Goal: Task Accomplishment & Management: Manage account settings

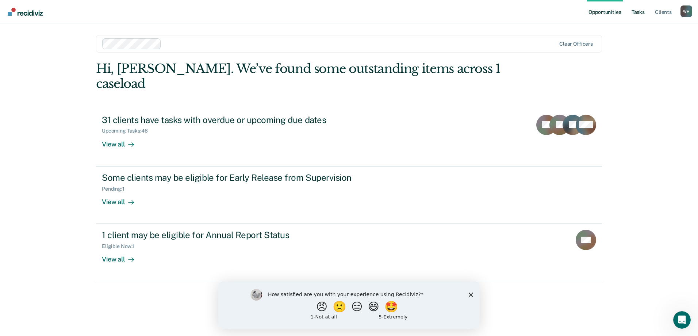
click at [637, 15] on link "Tasks" at bounding box center [638, 11] width 16 height 23
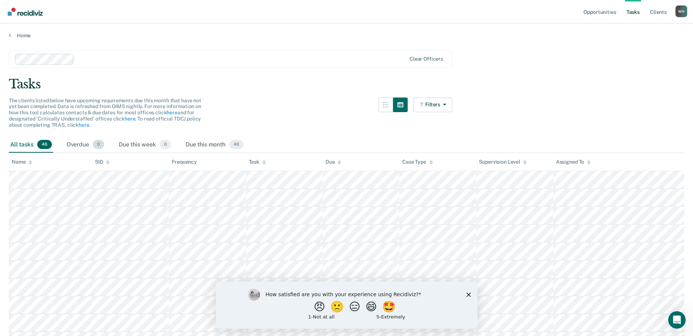
click at [83, 146] on div "Overdue 0" at bounding box center [85, 145] width 41 height 16
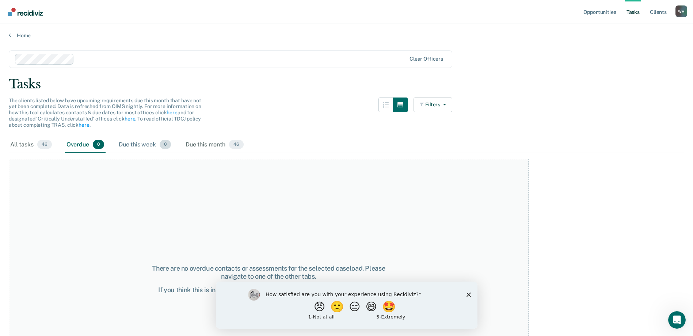
click at [141, 146] on div "Due this week 0" at bounding box center [144, 145] width 55 height 16
click at [229, 144] on div "Due this month 46" at bounding box center [214, 145] width 61 height 16
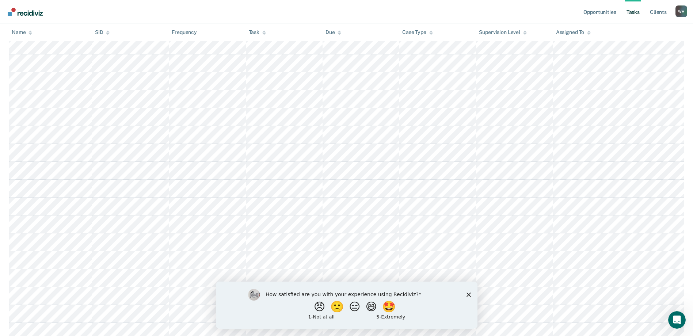
scroll to position [541, 0]
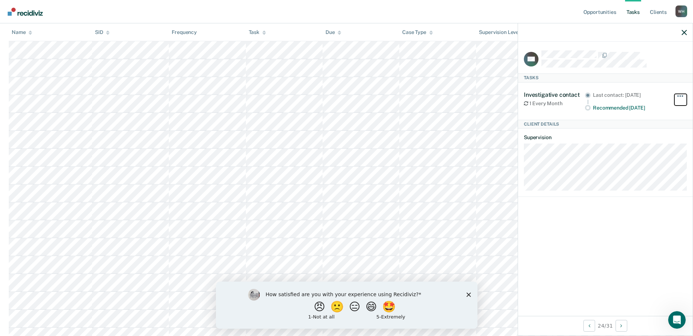
click at [678, 97] on button "button" at bounding box center [680, 100] width 12 height 12
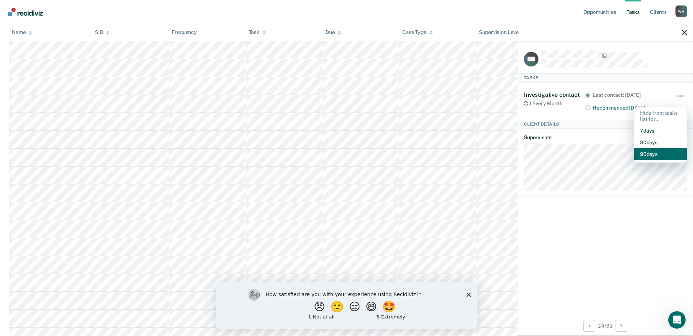
click at [672, 151] on button "90 days" at bounding box center [660, 154] width 53 height 12
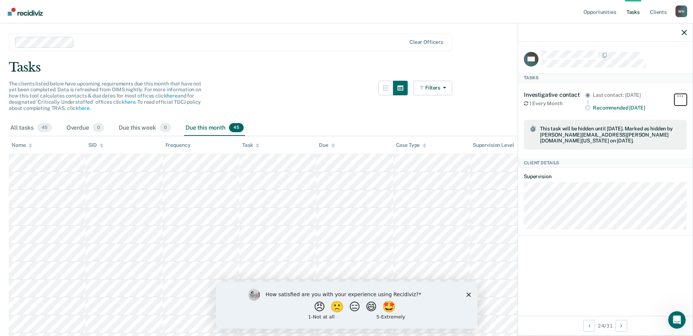
scroll to position [0, 0]
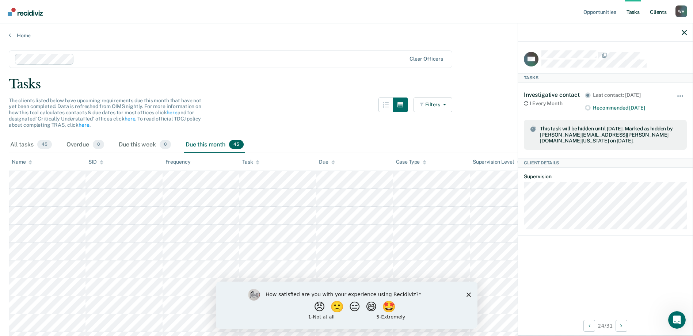
click at [657, 12] on link "Client s" at bounding box center [658, 11] width 20 height 23
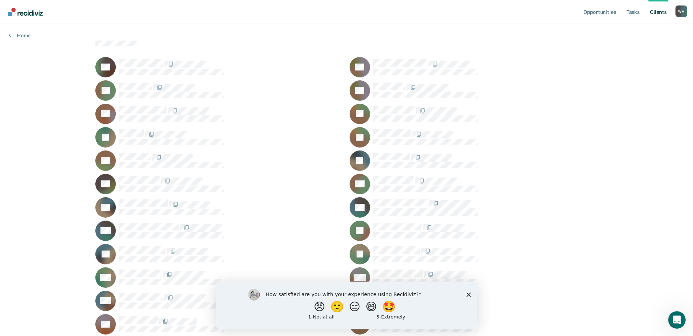
scroll to position [146, 0]
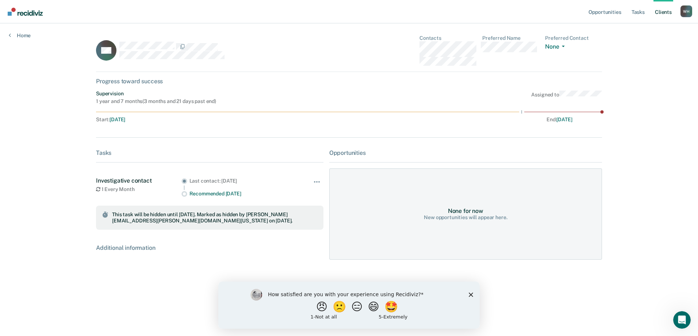
click at [439, 119] on div "End : [DATE]" at bounding box center [454, 120] width 235 height 6
click at [472, 296] on icon "Close survey" at bounding box center [471, 294] width 4 height 4
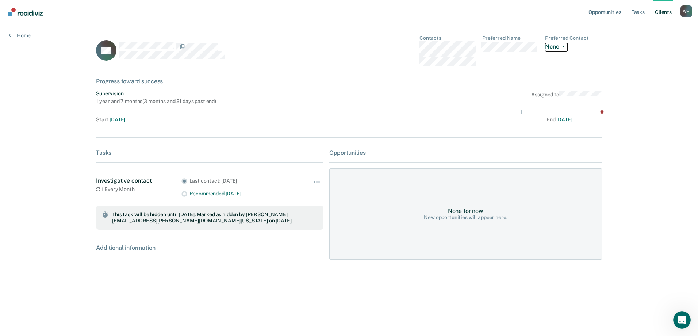
click at [550, 46] on button "None" at bounding box center [556, 47] width 23 height 8
click at [498, 230] on div "None for now New opportunities will appear here." at bounding box center [465, 213] width 273 height 91
click at [318, 183] on button "button" at bounding box center [317, 186] width 12 height 12
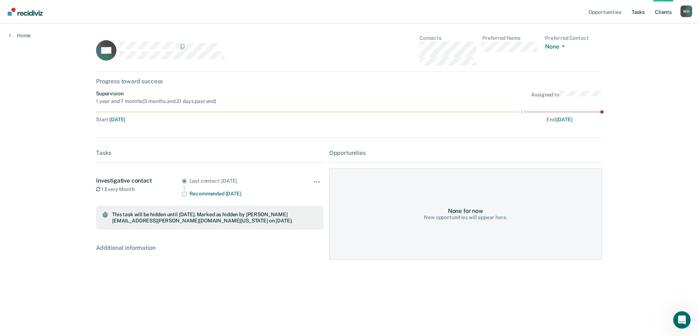
click at [638, 13] on link "Tasks" at bounding box center [638, 11] width 16 height 23
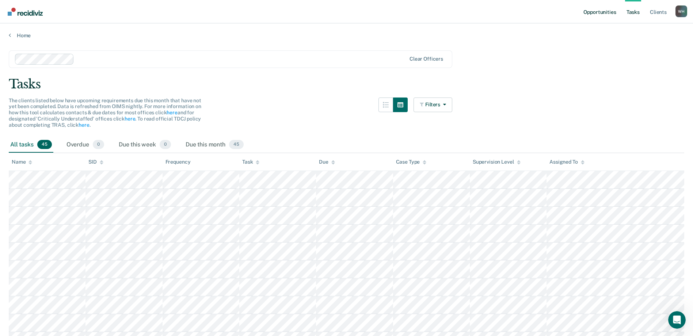
click at [599, 7] on link "Opportunities" at bounding box center [599, 11] width 35 height 23
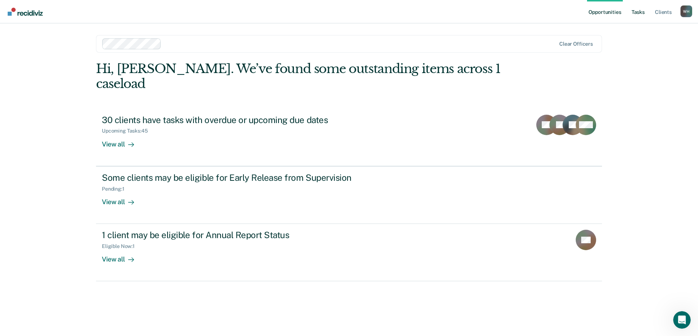
click at [640, 12] on link "Tasks" at bounding box center [638, 11] width 16 height 23
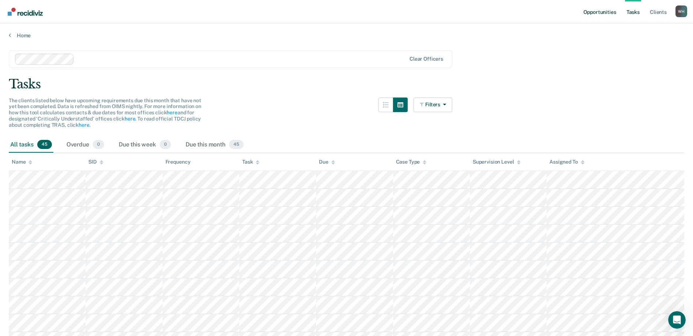
click at [604, 15] on link "Opportunities" at bounding box center [599, 11] width 35 height 23
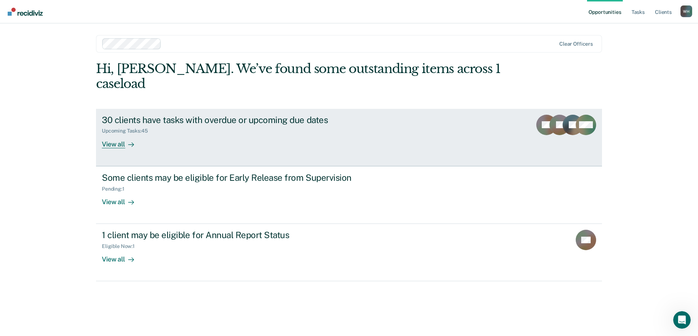
click at [404, 143] on link "30 clients have tasks with overdue or upcoming due dates Upcoming Tasks : 45 Vi…" at bounding box center [349, 137] width 506 height 57
